Goal: Use online tool/utility: Utilize a website feature to perform a specific function

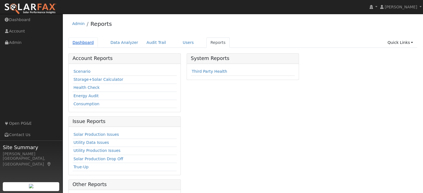
click at [83, 43] on link "Dashboard" at bounding box center [83, 43] width 30 height 10
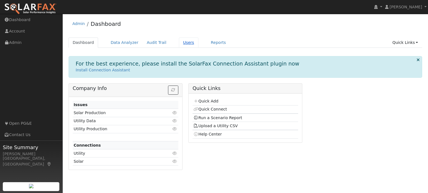
click at [179, 43] on link "Users" at bounding box center [188, 43] width 19 height 10
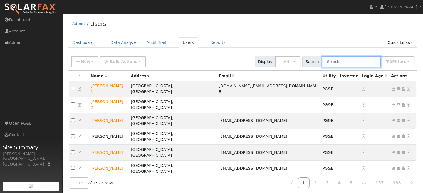
click at [338, 63] on input "text" at bounding box center [351, 61] width 59 height 11
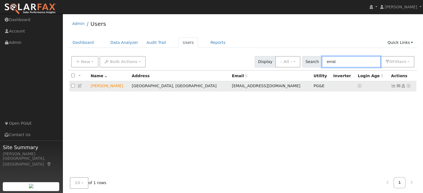
type input "ernst"
click at [409, 86] on icon at bounding box center [408, 86] width 5 height 4
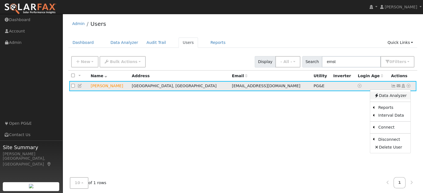
click at [402, 96] on link "Data Analyzer" at bounding box center [390, 96] width 40 height 8
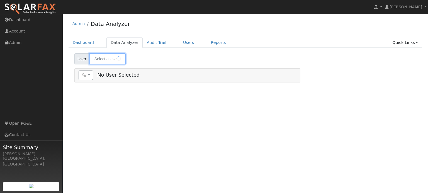
type input "[PERSON_NAME]"
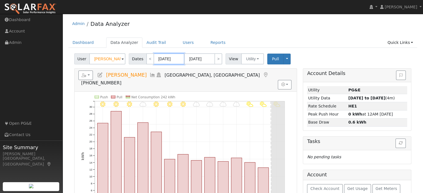
click at [163, 58] on input "09/22/2025" at bounding box center [169, 58] width 31 height 11
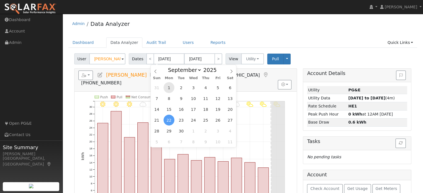
click at [170, 88] on span "1" at bounding box center [169, 87] width 11 height 11
type input "09/01/2025"
type input "09/30/2025"
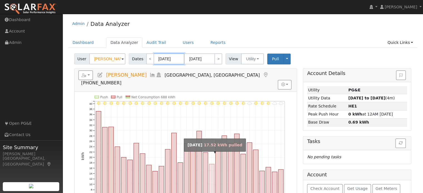
scroll to position [28, 0]
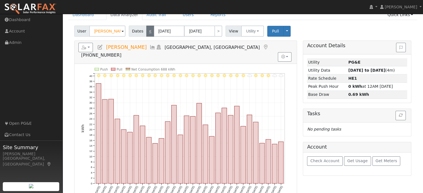
click at [148, 32] on link "<" at bounding box center [150, 31] width 8 height 11
type input "08/01/2025"
type input "08/31/2025"
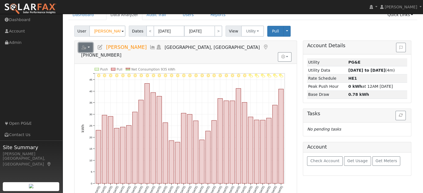
click at [90, 48] on button "button" at bounding box center [85, 47] width 15 height 9
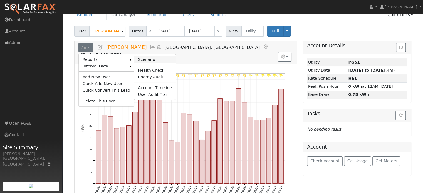
click at [136, 59] on link "Scenario" at bounding box center [154, 59] width 41 height 7
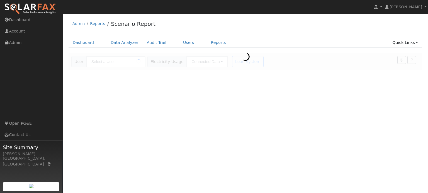
type input "[PERSON_NAME]"
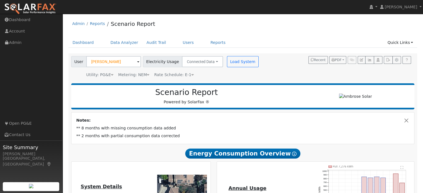
type input "11089"
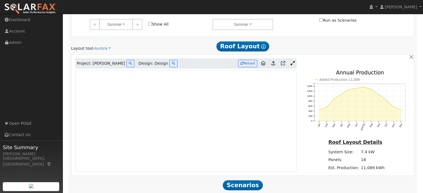
scroll to position [304, 0]
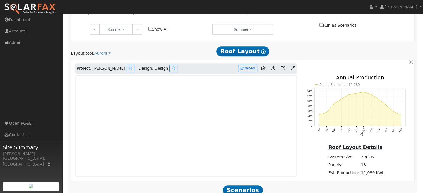
click at [292, 68] on icon at bounding box center [293, 68] width 4 height 4
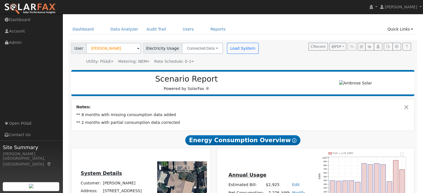
scroll to position [0, 0]
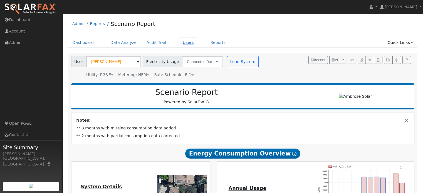
click at [179, 43] on link "Users" at bounding box center [188, 43] width 19 height 10
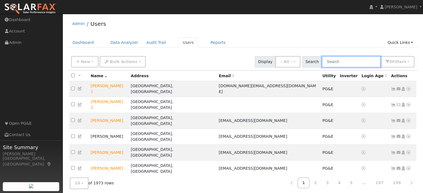
click at [340, 60] on input "text" at bounding box center [351, 61] width 59 height 11
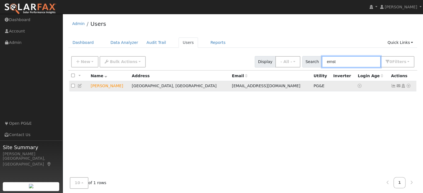
type input "ernst"
click at [408, 86] on icon at bounding box center [408, 86] width 5 height 4
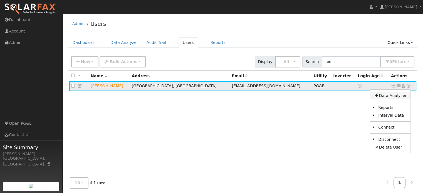
click at [393, 97] on link "Data Analyzer" at bounding box center [390, 96] width 40 height 8
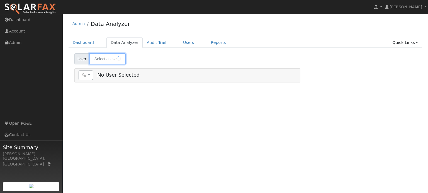
type input "[PERSON_NAME]"
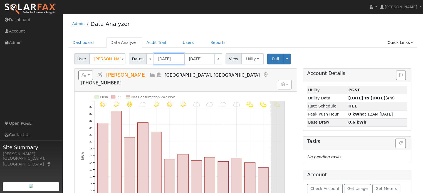
click at [163, 57] on input "[DATE]" at bounding box center [169, 58] width 31 height 11
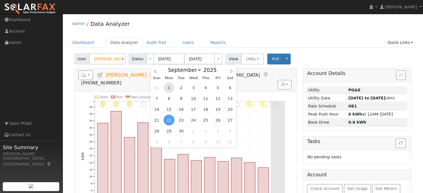
click at [170, 89] on span "1" at bounding box center [169, 87] width 11 height 11
type input "[DATE]"
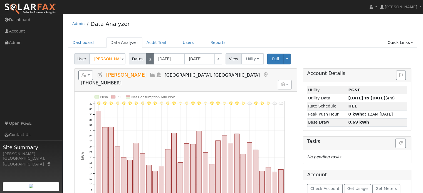
click at [149, 60] on link "<" at bounding box center [150, 58] width 8 height 11
type input "[DATE]"
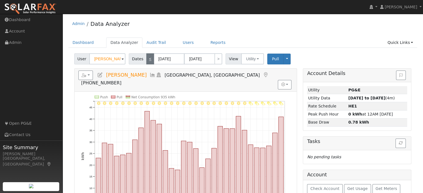
click at [149, 60] on link "<" at bounding box center [150, 58] width 8 height 11
type input "[DATE]"
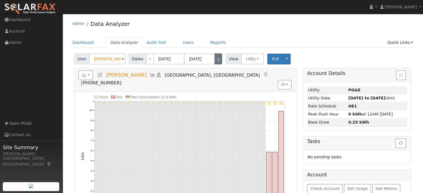
click at [215, 57] on link ">" at bounding box center [219, 58] width 8 height 11
type input "[DATE]"
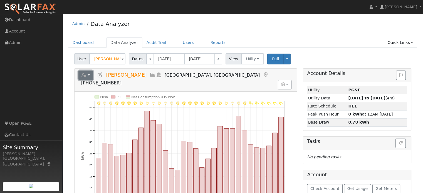
click at [88, 75] on button "button" at bounding box center [85, 75] width 15 height 9
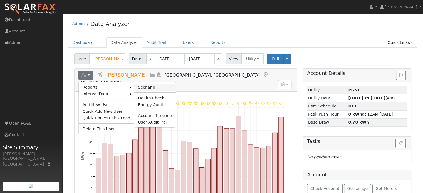
click at [137, 85] on link "Scenario" at bounding box center [154, 87] width 41 height 7
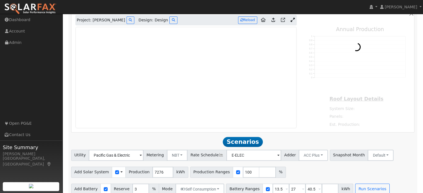
scroll to position [360, 0]
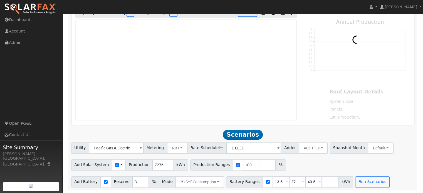
type input "11089"
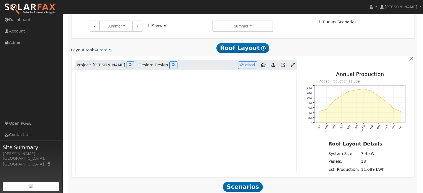
scroll to position [304, 0]
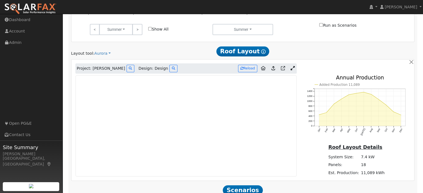
click at [292, 68] on icon at bounding box center [293, 68] width 4 height 4
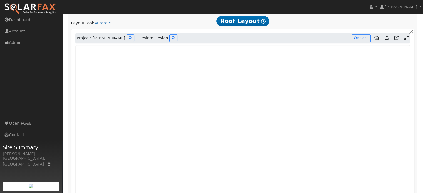
scroll to position [336, 0]
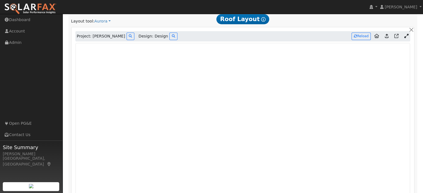
click at [303, 39] on div "Project: Haileigh ernst Design: Design Reload" at bounding box center [242, 36] width 335 height 11
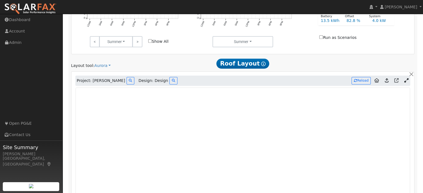
scroll to position [282, 0]
